Goal: Information Seeking & Learning: Learn about a topic

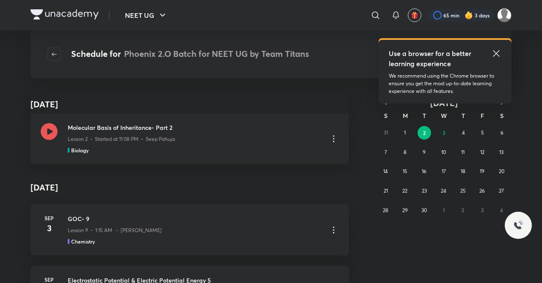
click at [144, 231] on p "Lesson 9 • 1:15 AM • [PERSON_NAME]" at bounding box center [115, 230] width 94 height 8
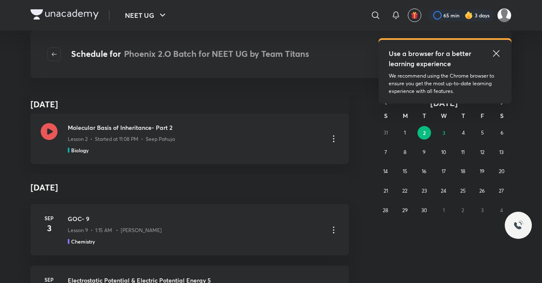
click at [144, 231] on p "Lesson 9 • 1:15 AM • [PERSON_NAME]" at bounding box center [115, 230] width 94 height 8
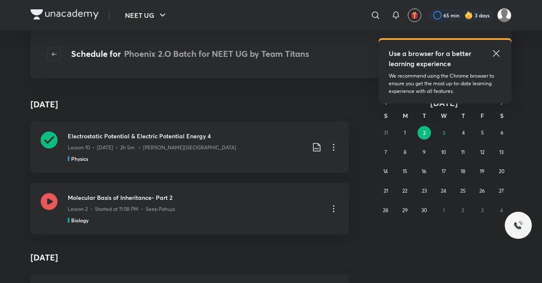
click at [167, 219] on div "Biology" at bounding box center [195, 220] width 254 height 8
